Goal: Share content: Share content

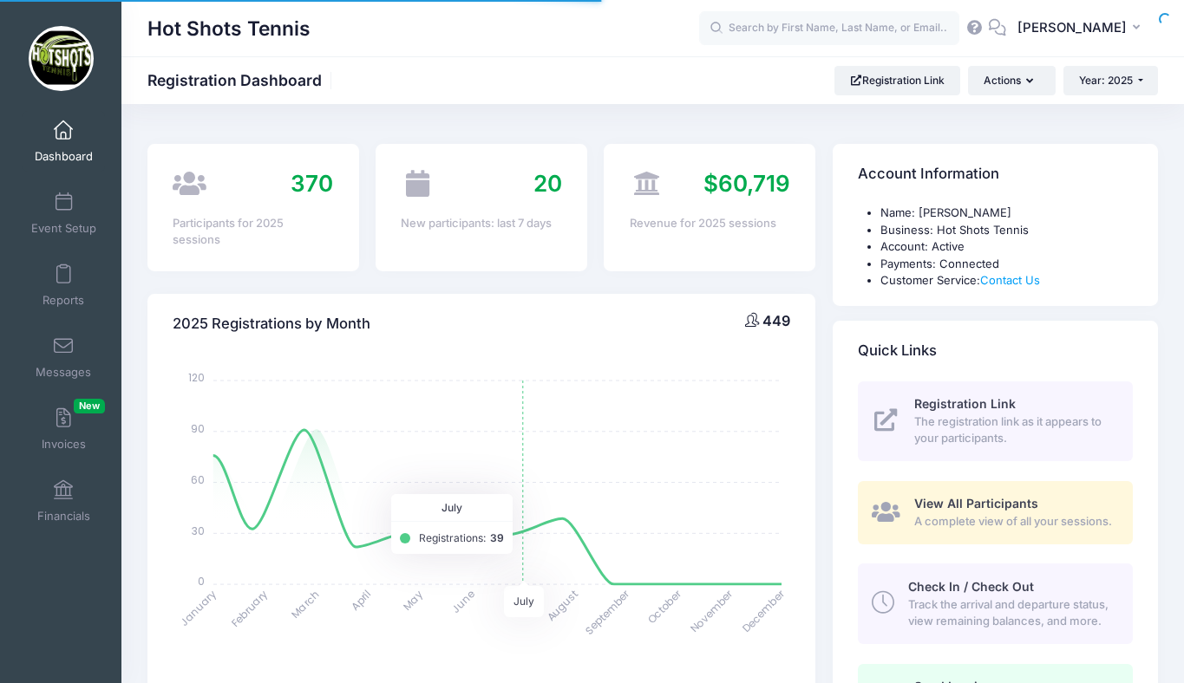
select select
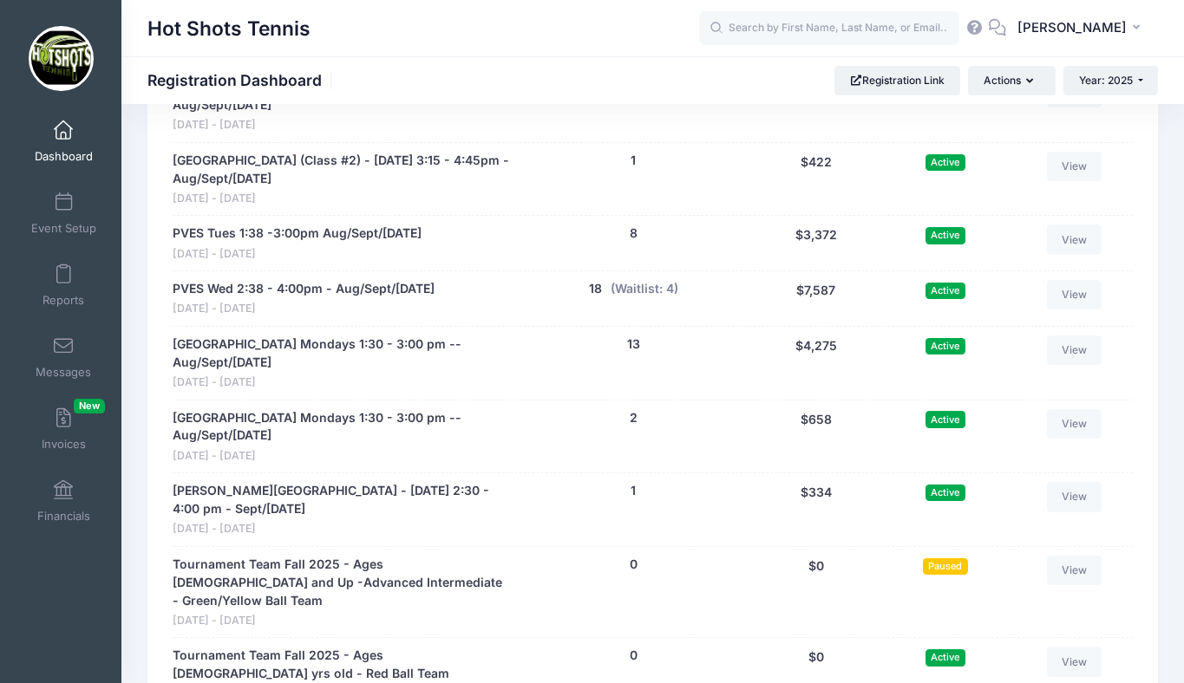
scroll to position [3658, 0]
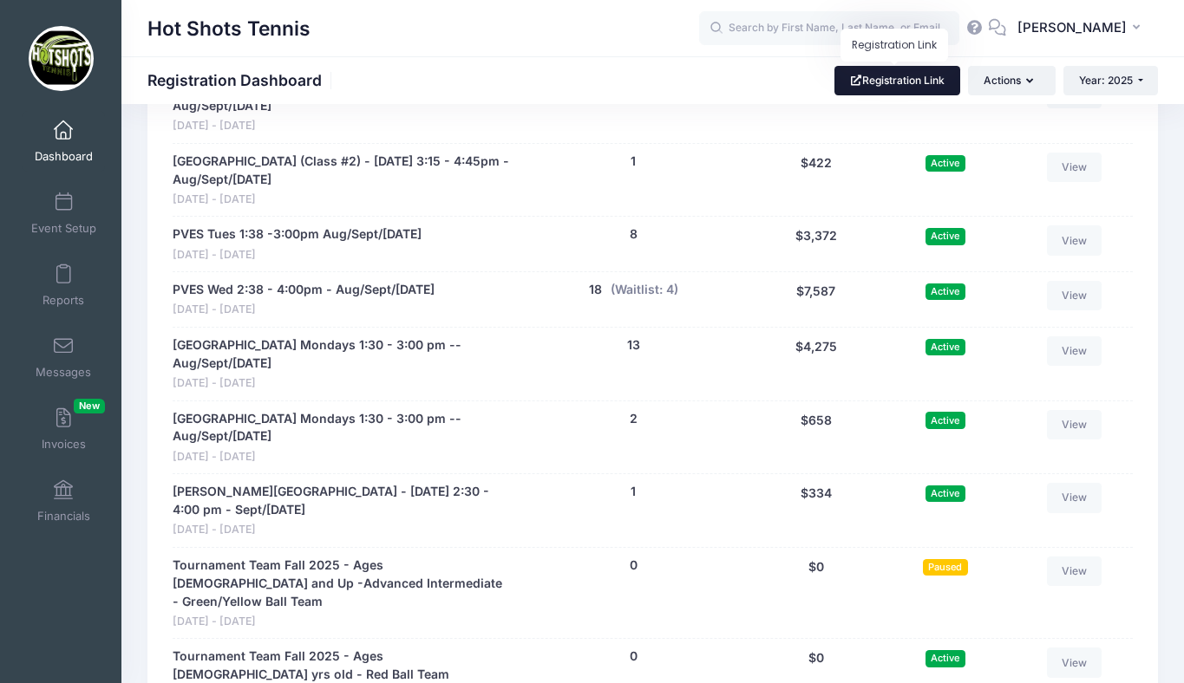
click at [890, 84] on link "Registration Link" at bounding box center [897, 80] width 126 height 29
